Goal: Information Seeking & Learning: Learn about a topic

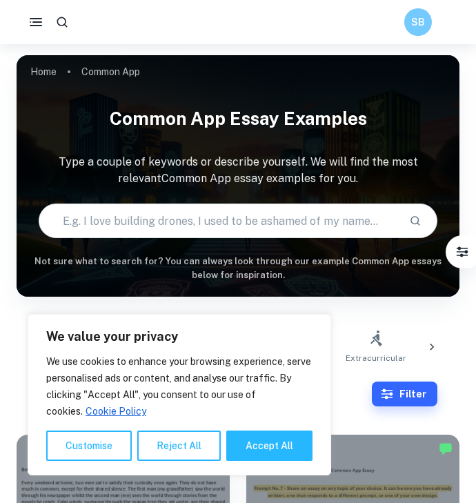
click at [250, 214] on input "text" at bounding box center [218, 220] width 359 height 39
type input "plants"
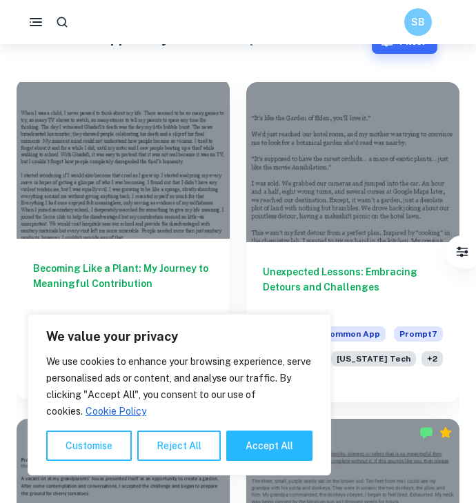
scroll to position [357, 0]
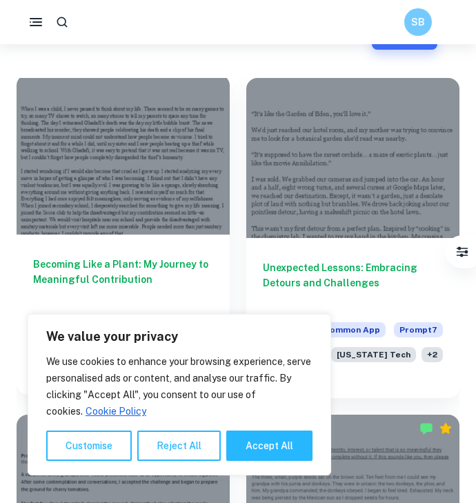
click at [171, 217] on div at bounding box center [123, 155] width 213 height 160
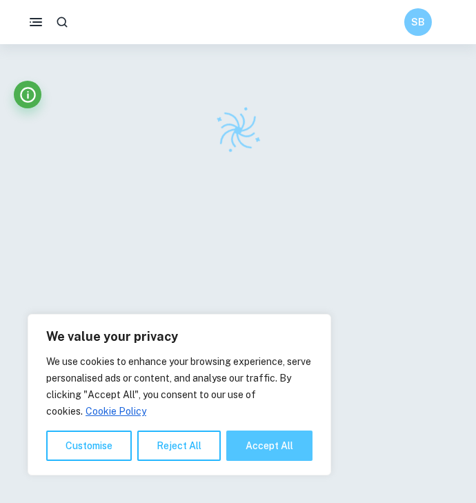
click at [252, 445] on button "Accept All" at bounding box center [269, 445] width 86 height 30
checkbox input "true"
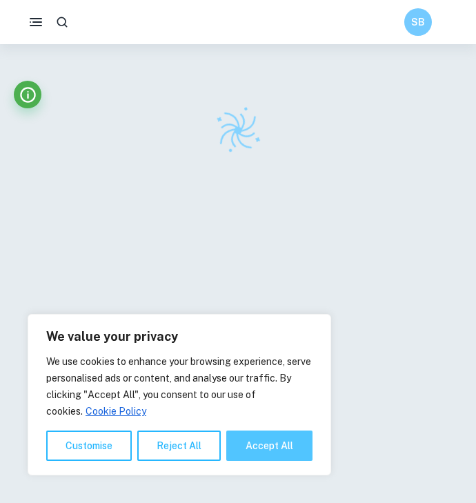
checkbox input "true"
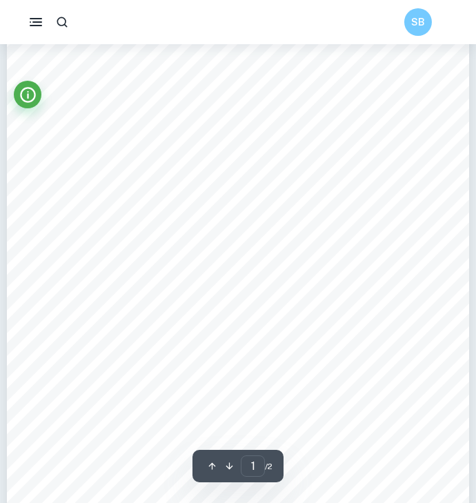
type input "2"
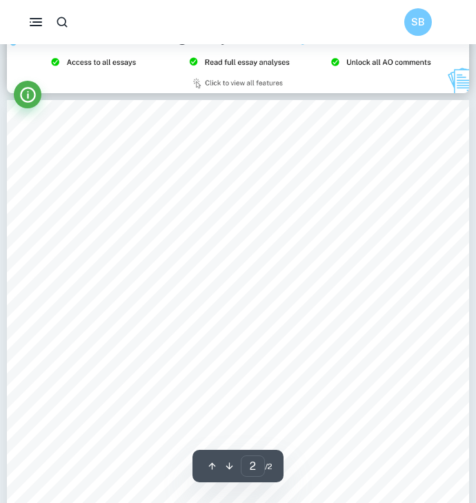
scroll to position [644, 0]
